Goal: Book appointment/travel/reservation

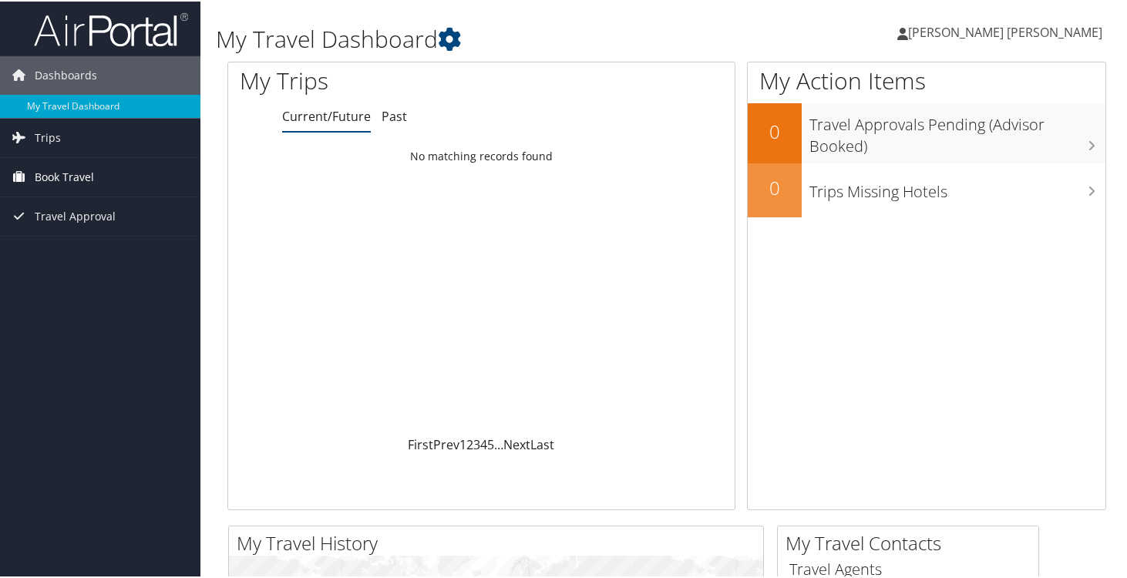
click at [66, 177] on span "Book Travel" at bounding box center [64, 176] width 59 height 39
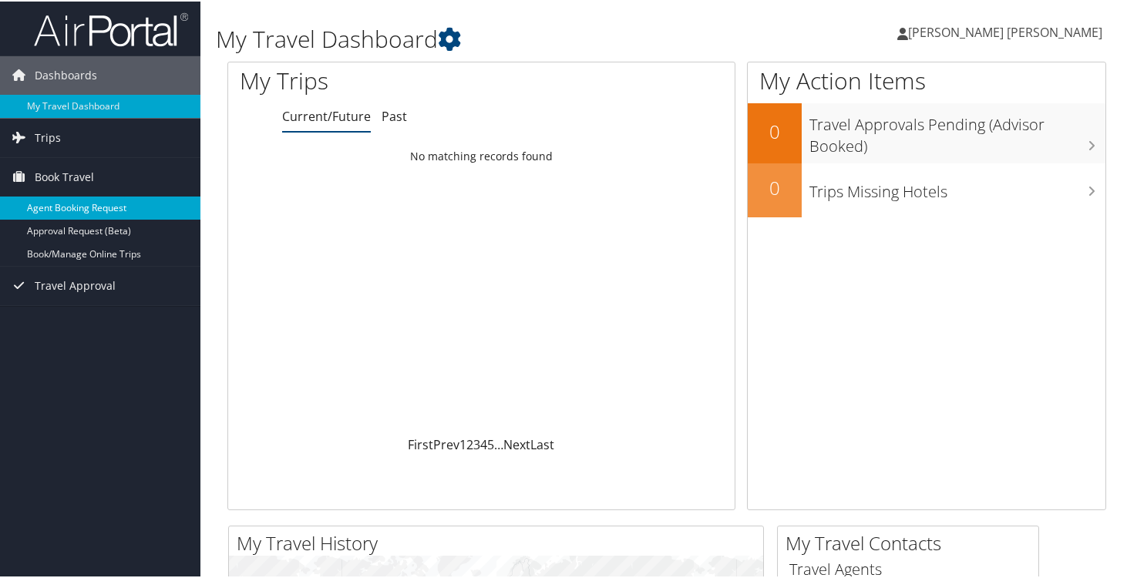
click at [103, 208] on link "Agent Booking Request" at bounding box center [100, 206] width 200 height 23
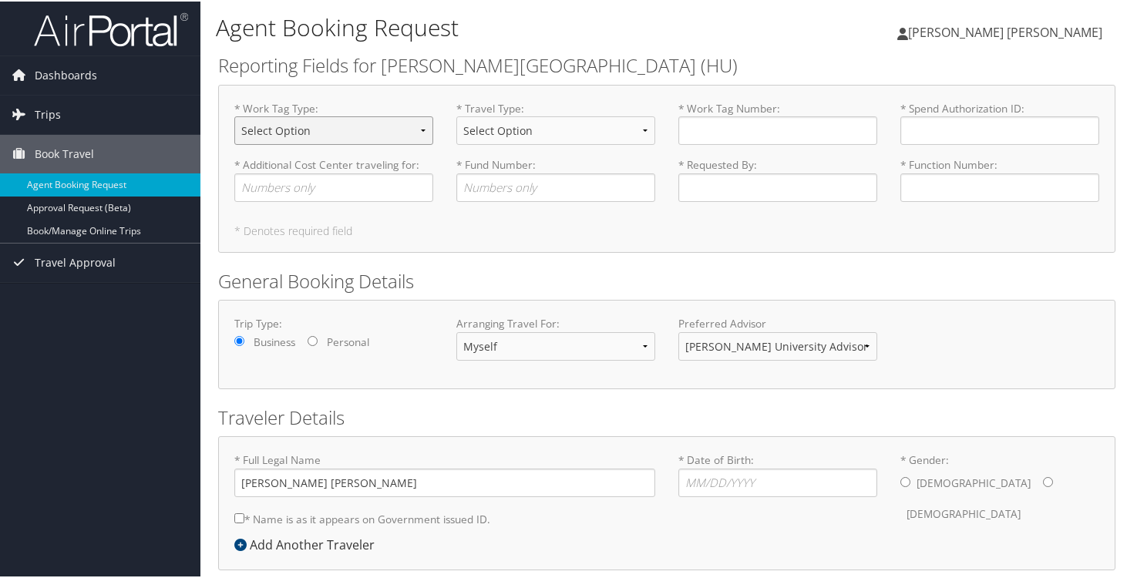
click at [332, 136] on select "Select Option Agency or Internally Desgnated Cost Center Gift or Project relate…" at bounding box center [333, 129] width 199 height 29
click at [68, 76] on span "Dashboards" at bounding box center [66, 74] width 62 height 39
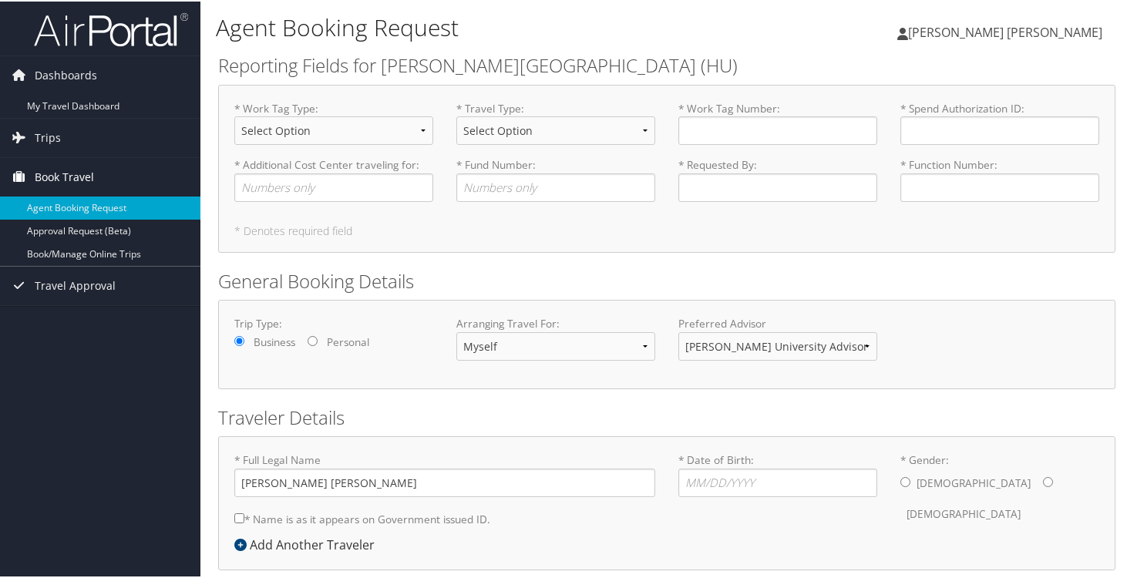
click at [68, 177] on span "Book Travel" at bounding box center [64, 176] width 59 height 39
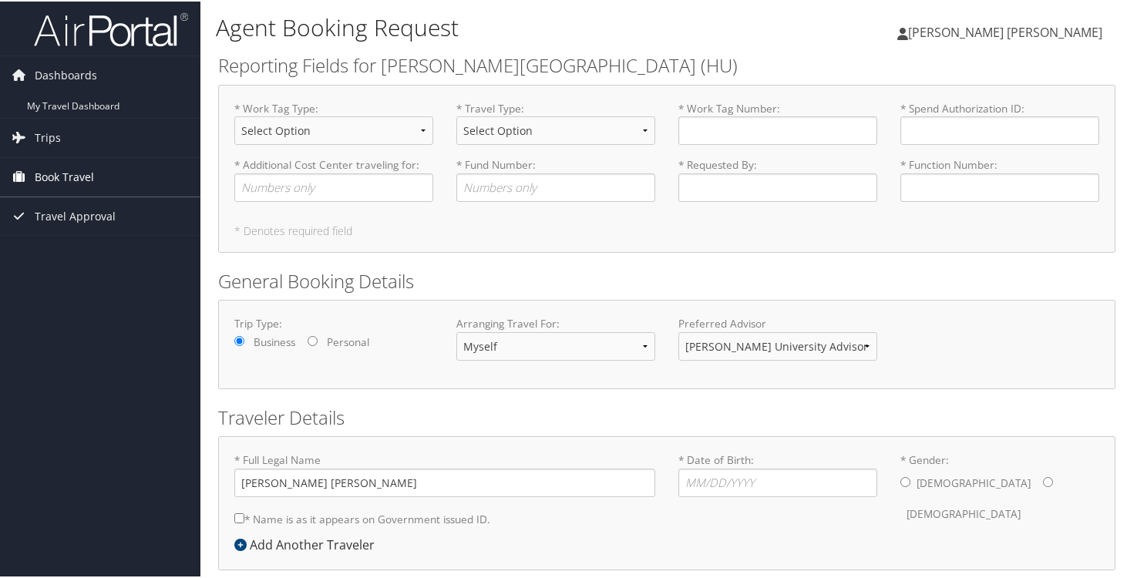
click at [88, 178] on span "Book Travel" at bounding box center [64, 176] width 59 height 39
